Goal: Task Accomplishment & Management: Use online tool/utility

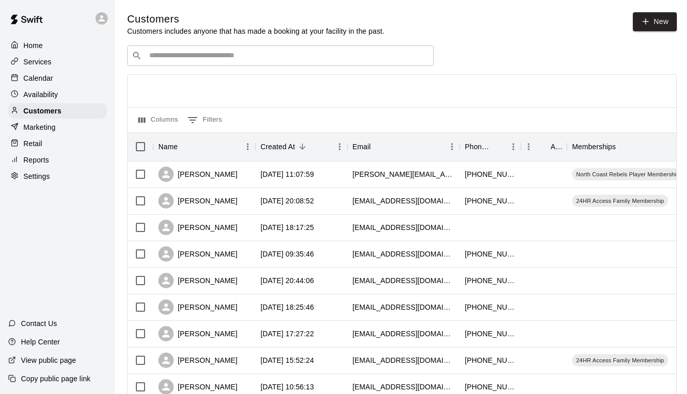
click at [54, 81] on div "Calendar" at bounding box center [57, 77] width 99 height 15
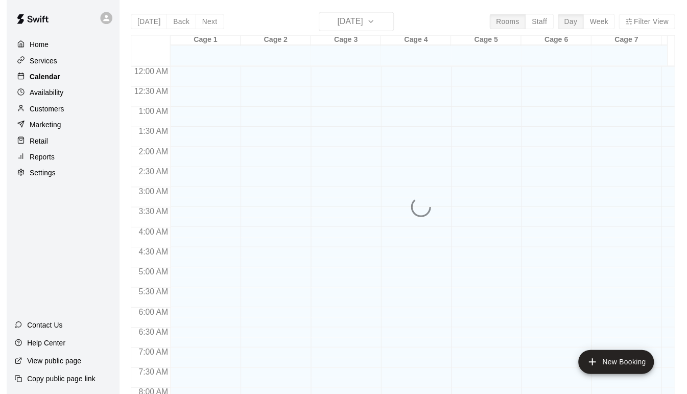
scroll to position [482, 0]
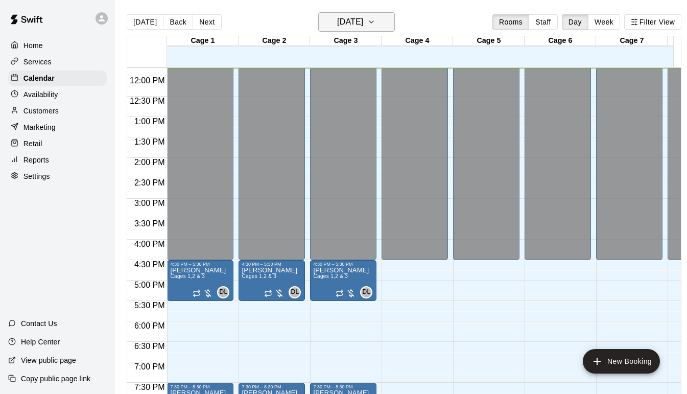
click at [383, 20] on button "[DATE]" at bounding box center [356, 21] width 77 height 19
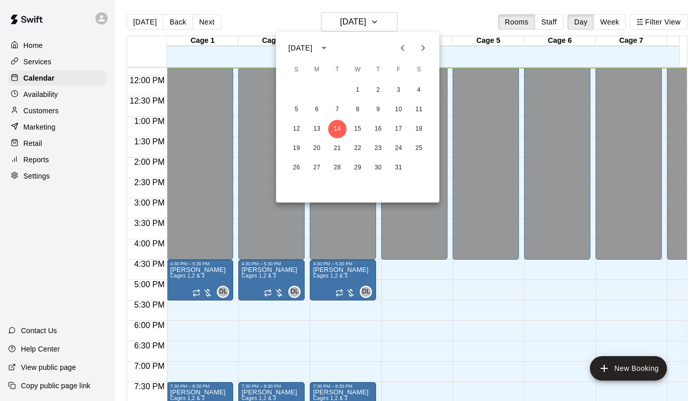
click at [605, 21] on div at bounding box center [347, 200] width 694 height 401
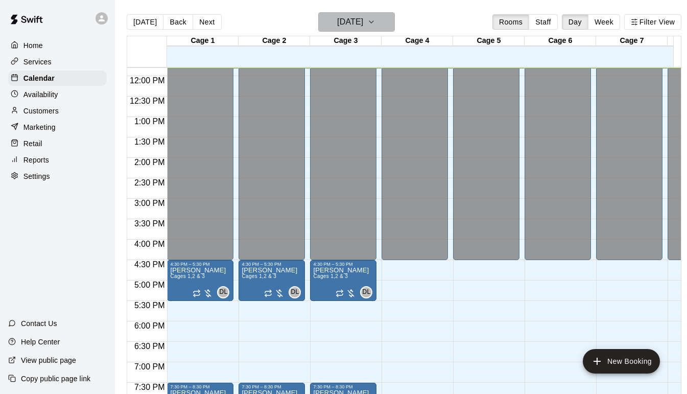
click at [394, 19] on button "[DATE]" at bounding box center [356, 21] width 77 height 19
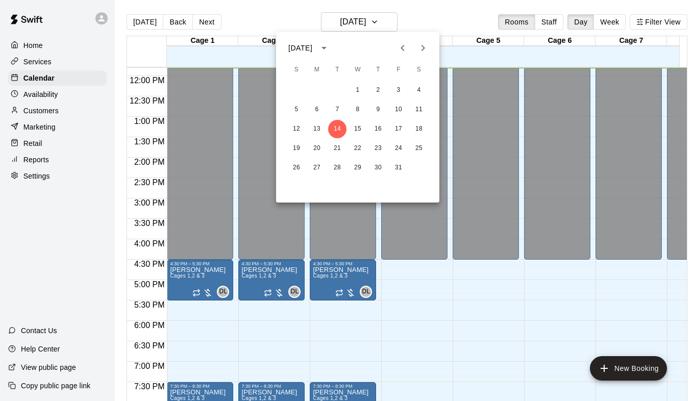
click at [424, 51] on icon "Next month" at bounding box center [423, 48] width 12 height 12
click at [319, 111] on button "3" at bounding box center [317, 110] width 18 height 18
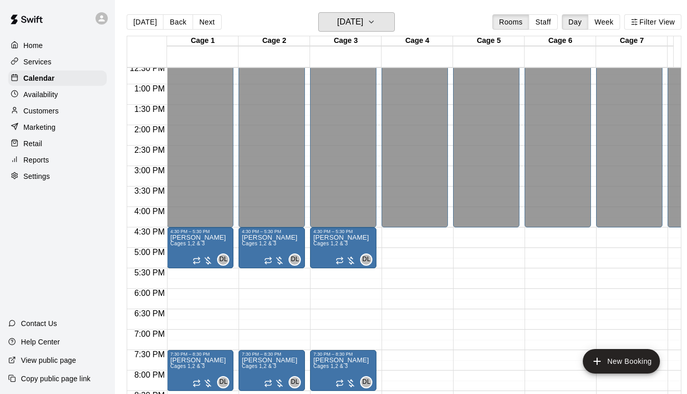
scroll to position [533, 0]
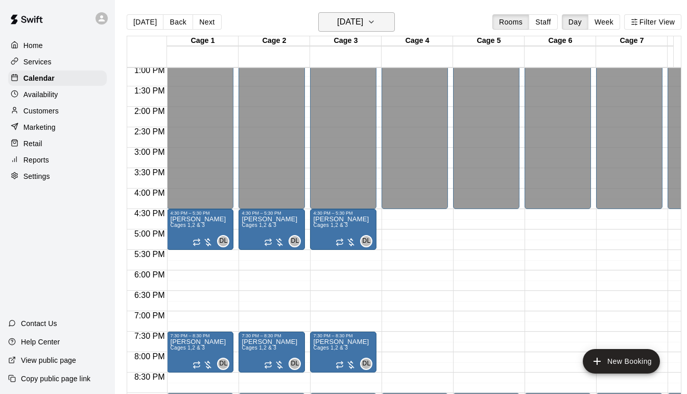
click at [394, 22] on button "[DATE]" at bounding box center [356, 21] width 77 height 19
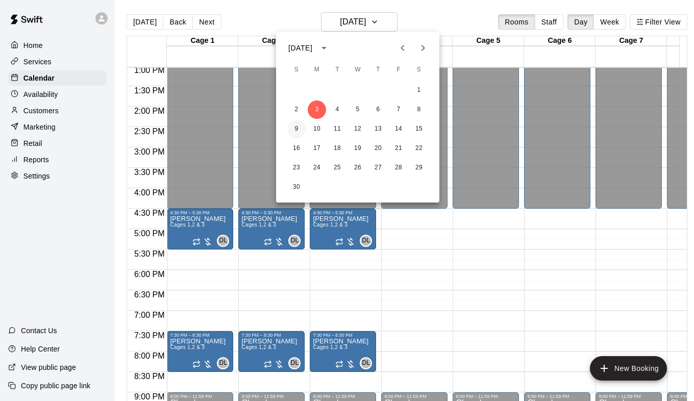
click at [295, 132] on button "9" at bounding box center [296, 129] width 18 height 18
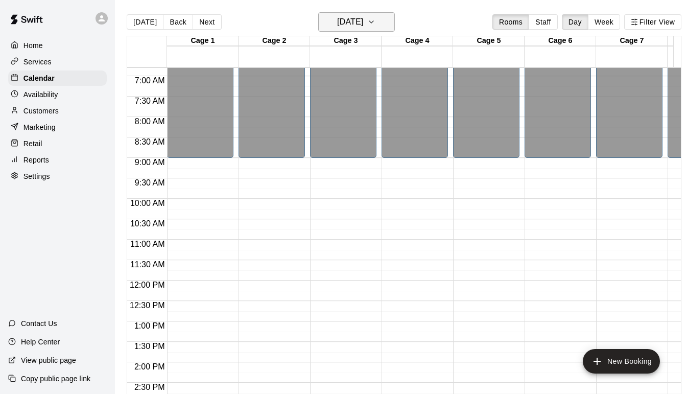
scroll to position [329, 0]
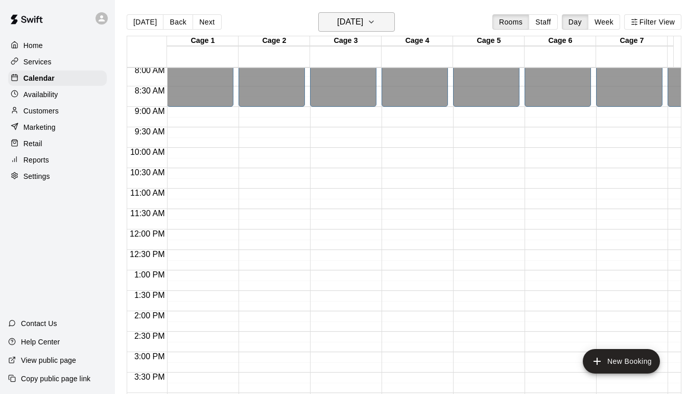
click at [375, 19] on icon "button" at bounding box center [371, 22] width 8 height 12
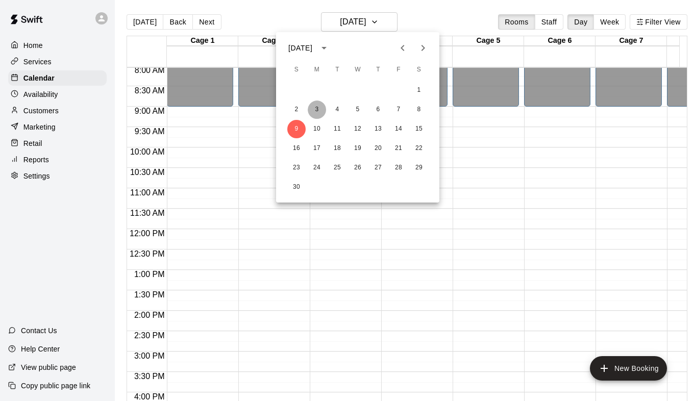
click at [316, 111] on button "3" at bounding box center [317, 110] width 18 height 18
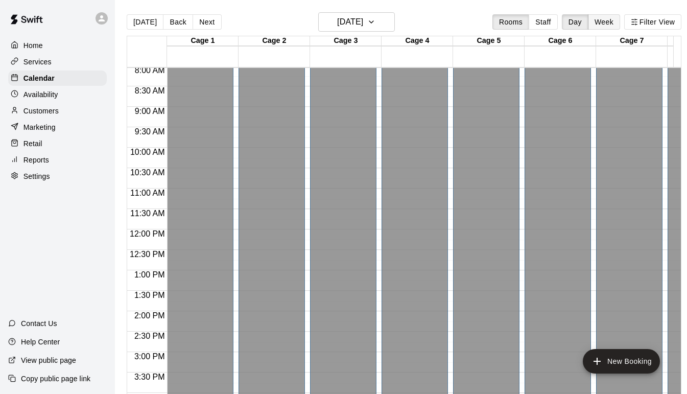
click at [608, 21] on button "Week" at bounding box center [604, 21] width 32 height 15
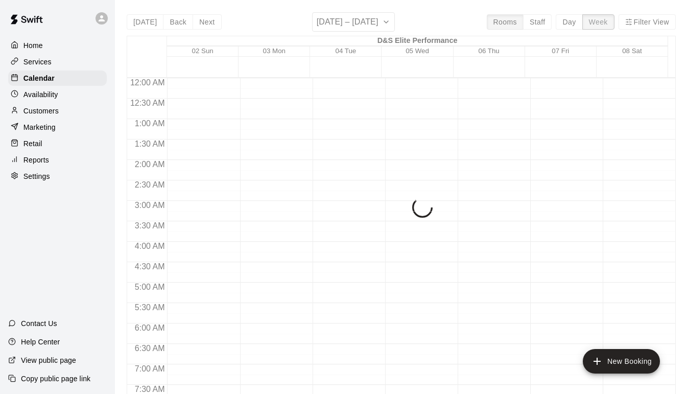
scroll to position [502, 0]
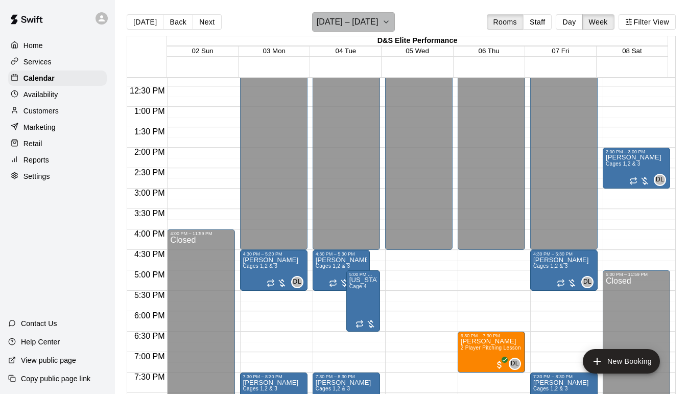
click at [381, 22] on button "[DATE] – [DATE]" at bounding box center [353, 21] width 83 height 19
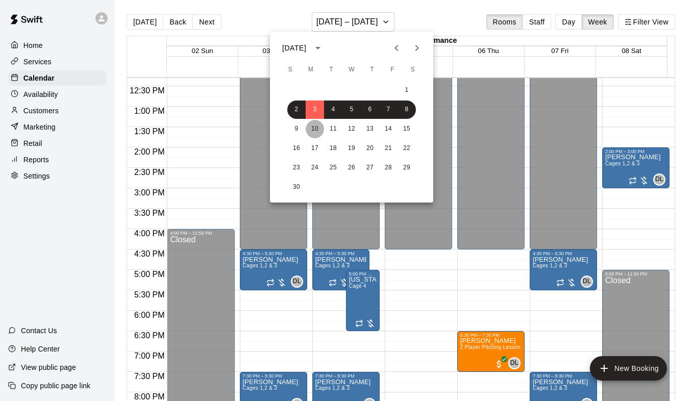
click at [310, 129] on button "10" at bounding box center [315, 129] width 18 height 18
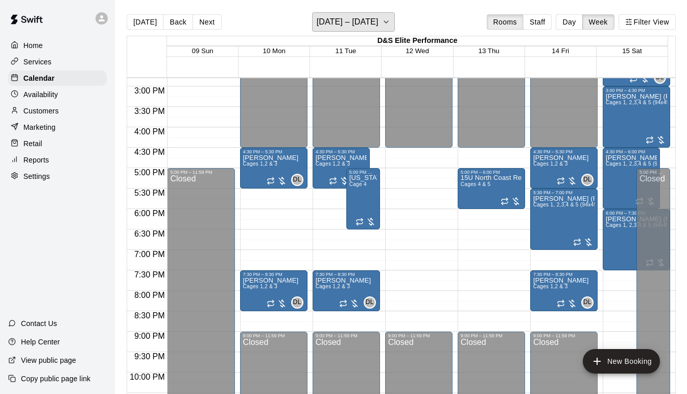
scroll to position [605, 0]
